Goal: Check status: Check status

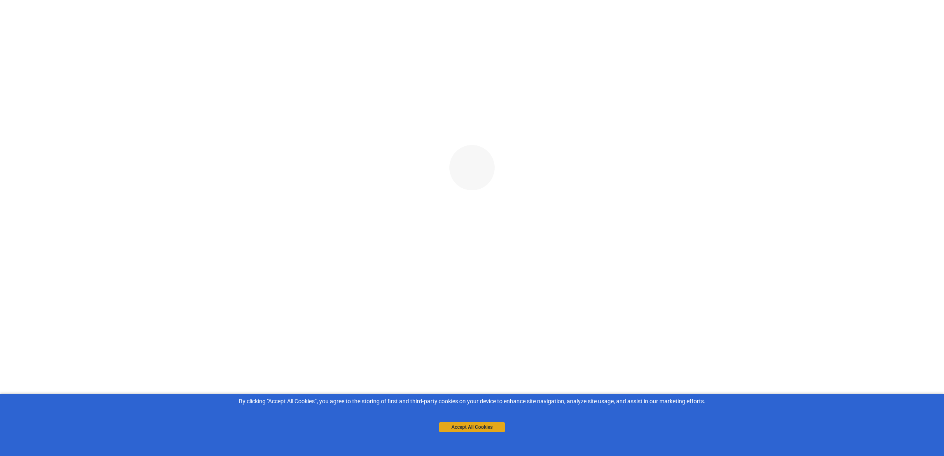
click at [468, 426] on button "Accept All Cookies" at bounding box center [472, 427] width 66 height 10
